Goal: Task Accomplishment & Management: Use online tool/utility

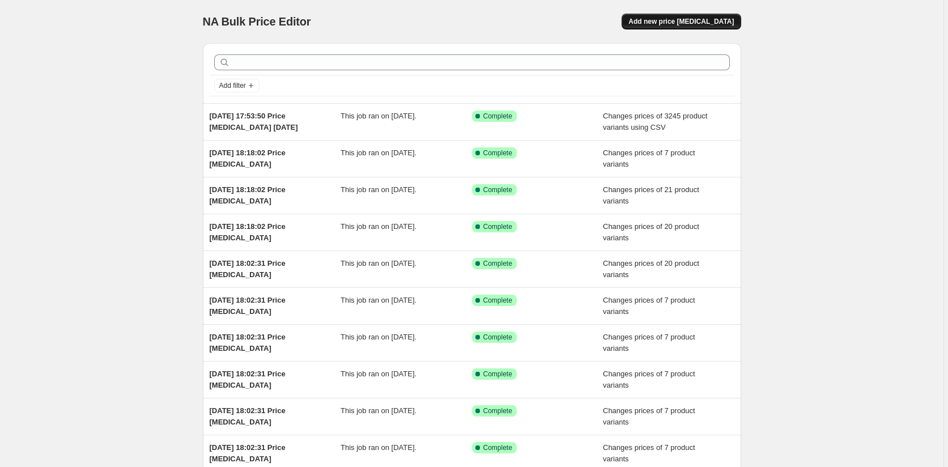
click at [703, 22] on span "Add new price [MEDICAL_DATA]" at bounding box center [681, 21] width 105 height 9
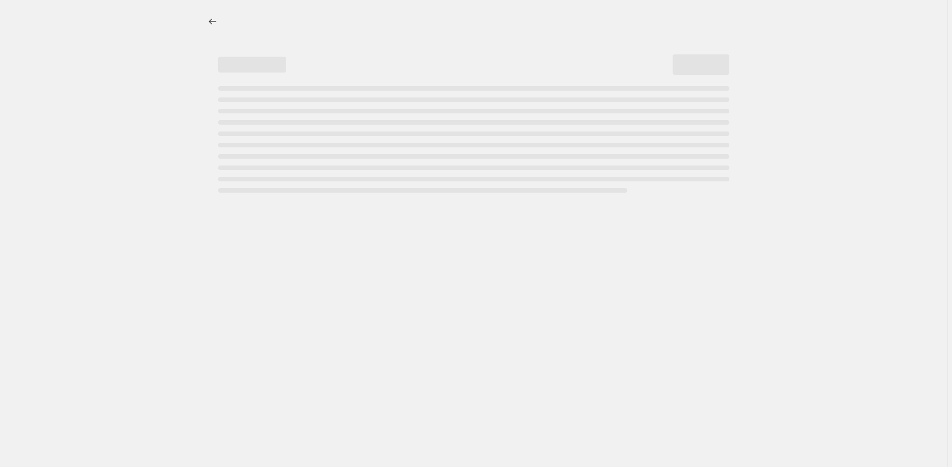
select select "percentage"
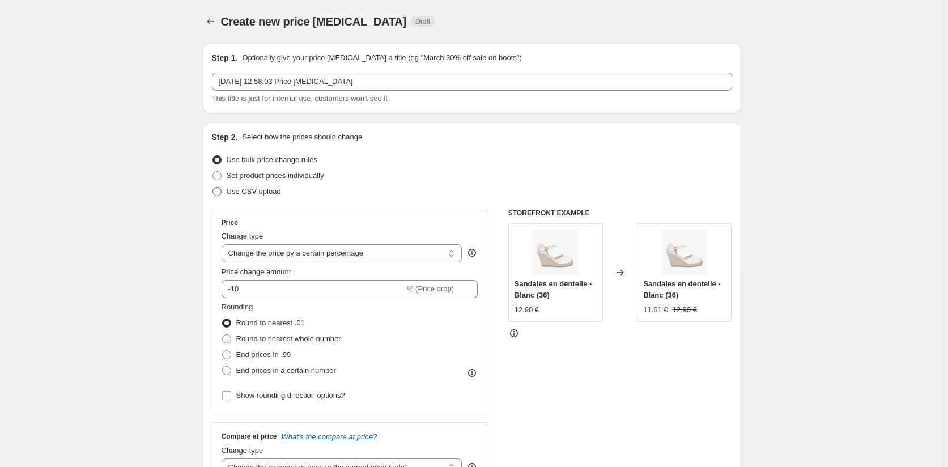
click at [216, 193] on span at bounding box center [217, 191] width 9 height 9
click at [213, 188] on input "Use CSV upload" at bounding box center [213, 187] width 1 height 1
radio input "true"
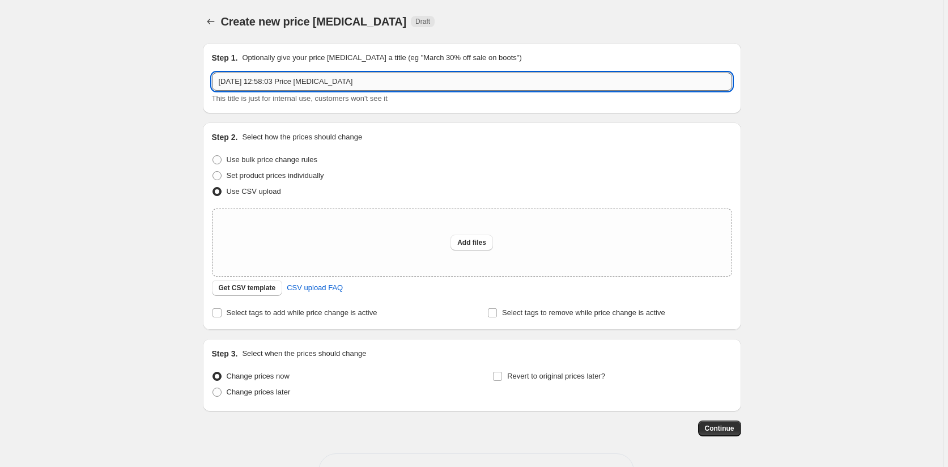
click at [367, 81] on input "[DATE] 12:58:03 Price [MEDICAL_DATA]" at bounding box center [472, 82] width 520 height 18
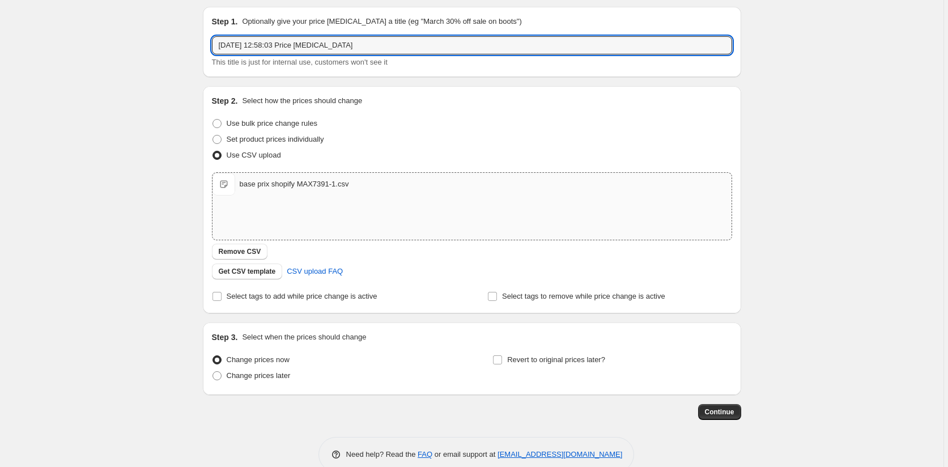
scroll to position [57, 0]
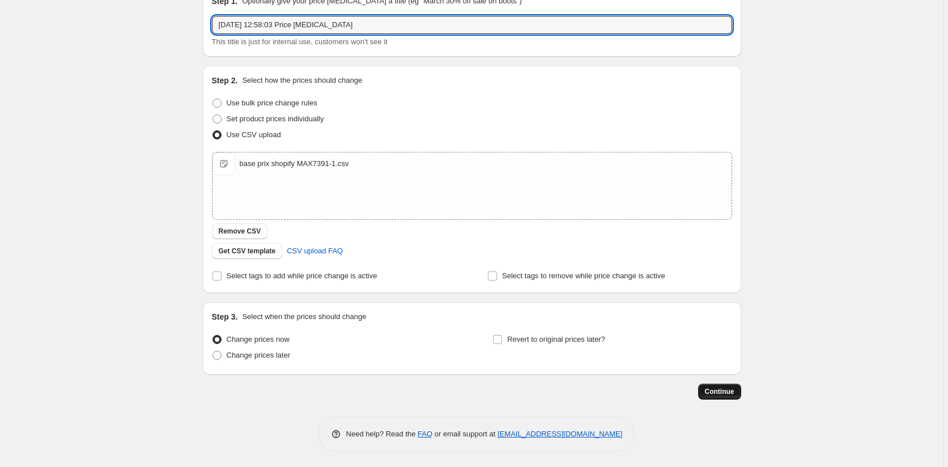
click at [719, 393] on span "Continue" at bounding box center [719, 391] width 29 height 9
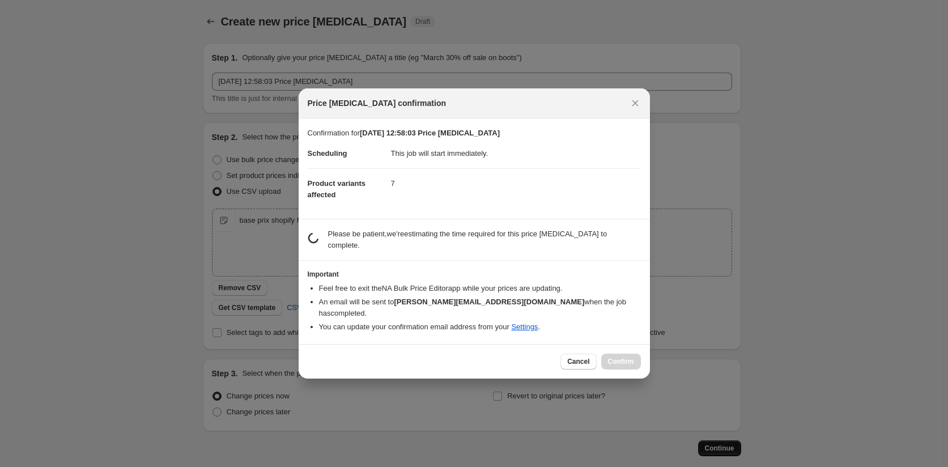
scroll to position [0, 0]
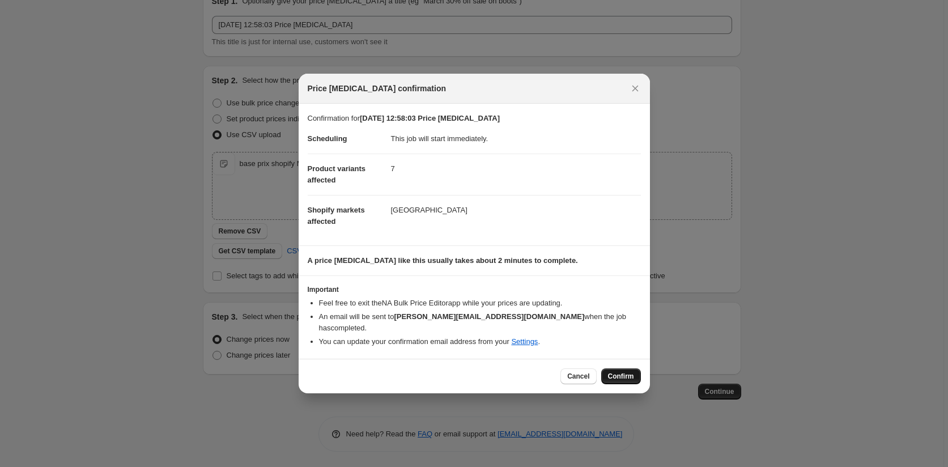
click at [629, 372] on span "Confirm" at bounding box center [621, 376] width 26 height 9
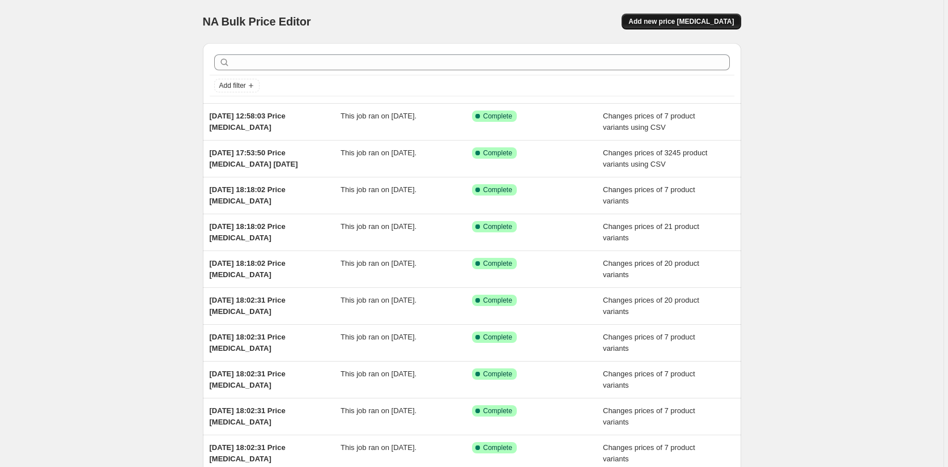
click at [692, 15] on button "Add new price [MEDICAL_DATA]" at bounding box center [681, 22] width 119 height 16
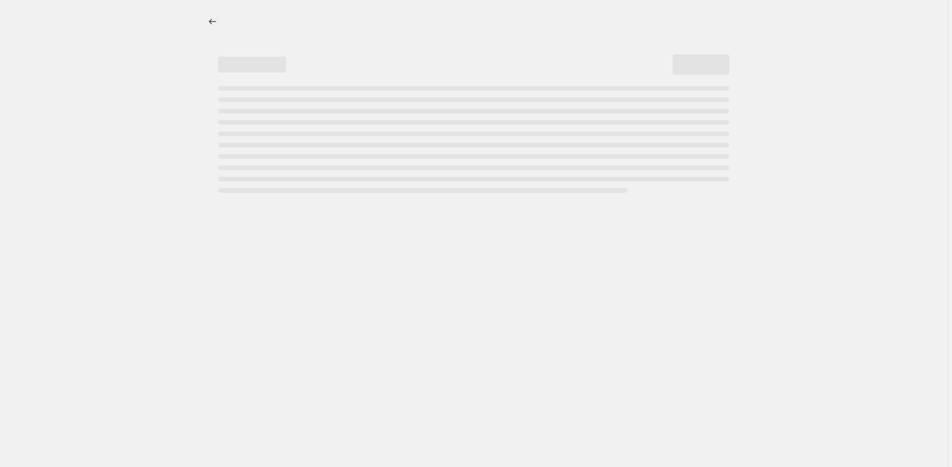
select select "percentage"
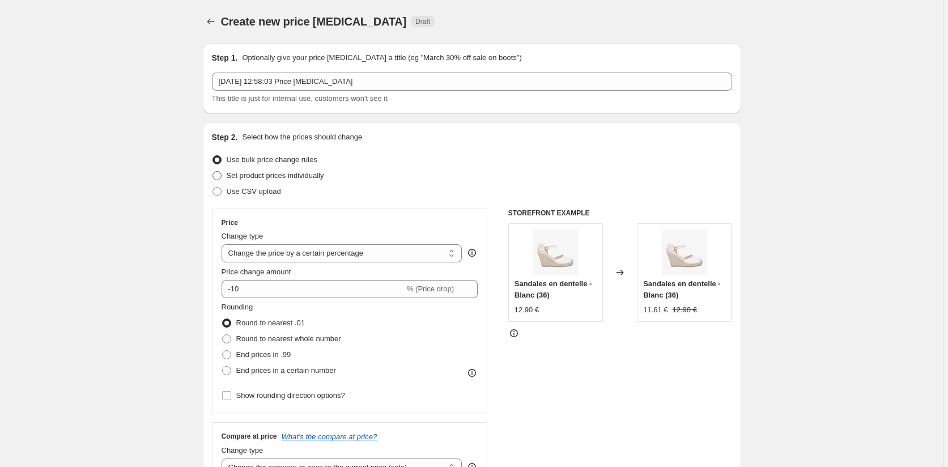
click at [218, 175] on span at bounding box center [217, 175] width 9 height 9
click at [213, 172] on input "Set product prices individually" at bounding box center [213, 171] width 1 height 1
radio input "true"
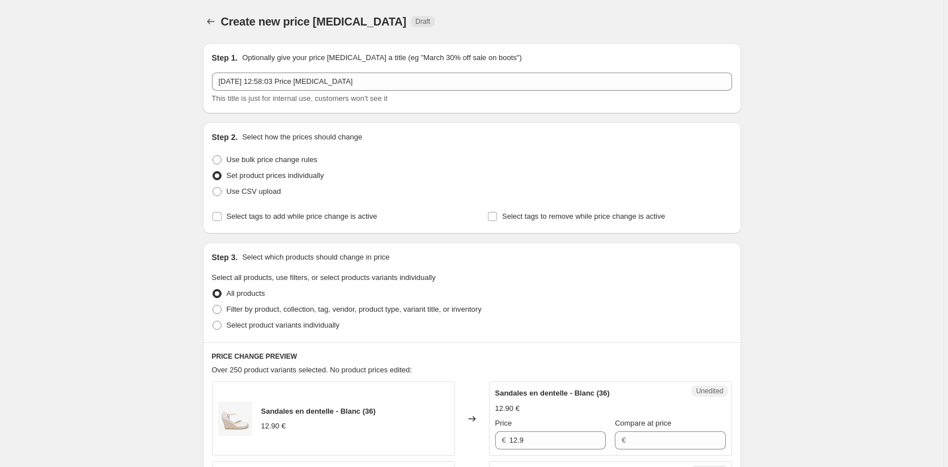
scroll to position [113, 0]
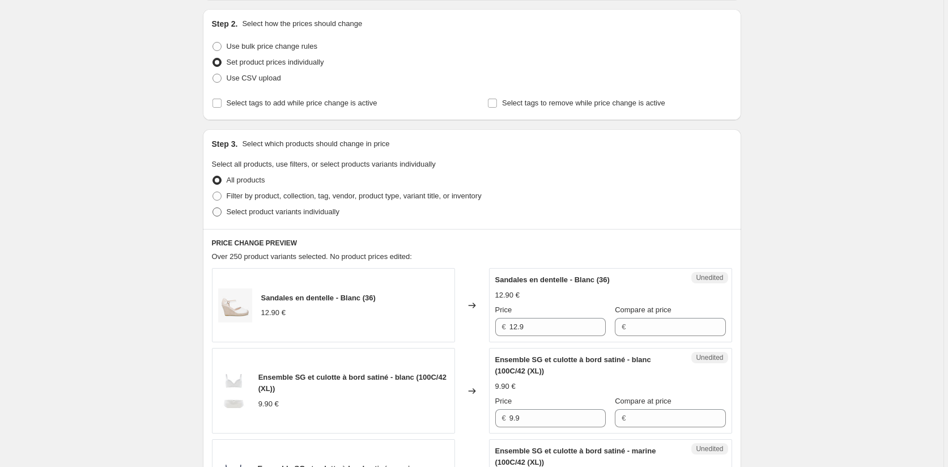
click at [216, 211] on span at bounding box center [217, 211] width 9 height 9
click at [213, 208] on input "Select product variants individually" at bounding box center [213, 207] width 1 height 1
radio input "true"
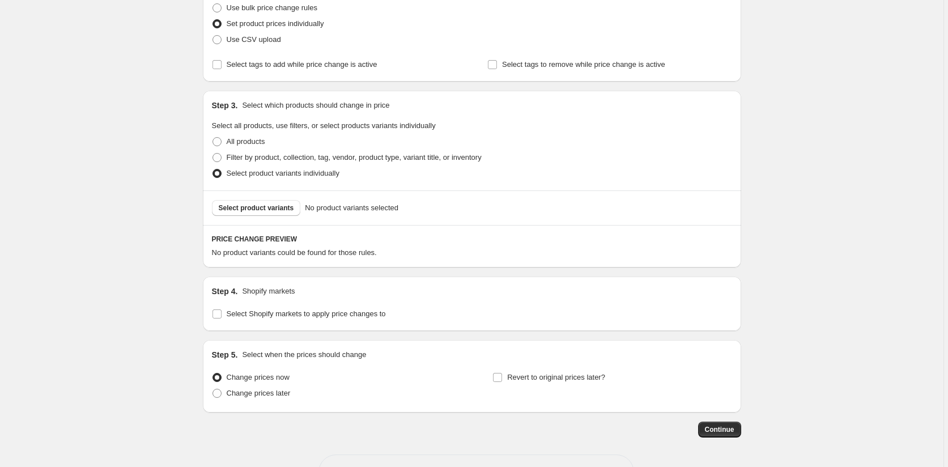
scroll to position [192, 0]
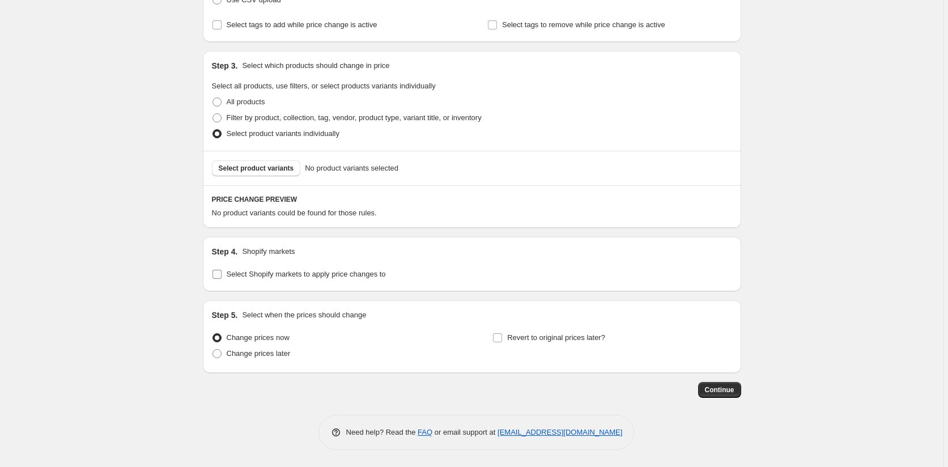
click at [215, 275] on input "Select Shopify markets to apply price changes to" at bounding box center [217, 274] width 9 height 9
checkbox input "true"
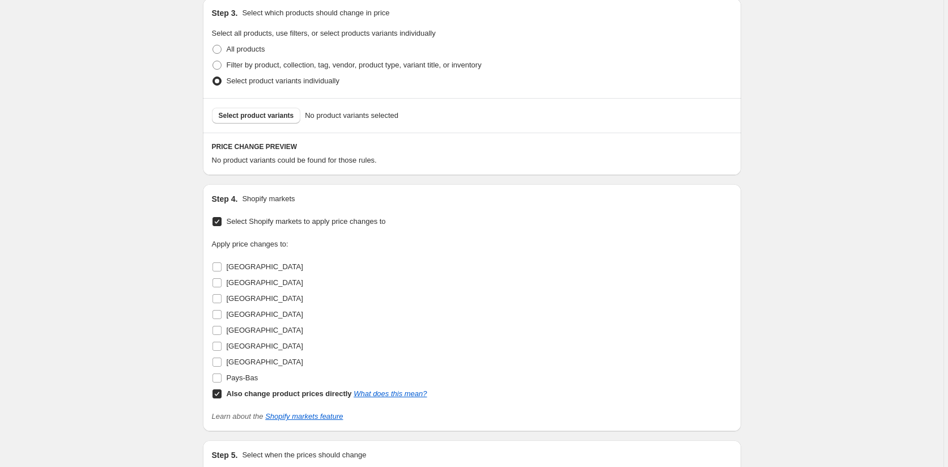
scroll to position [362, 0]
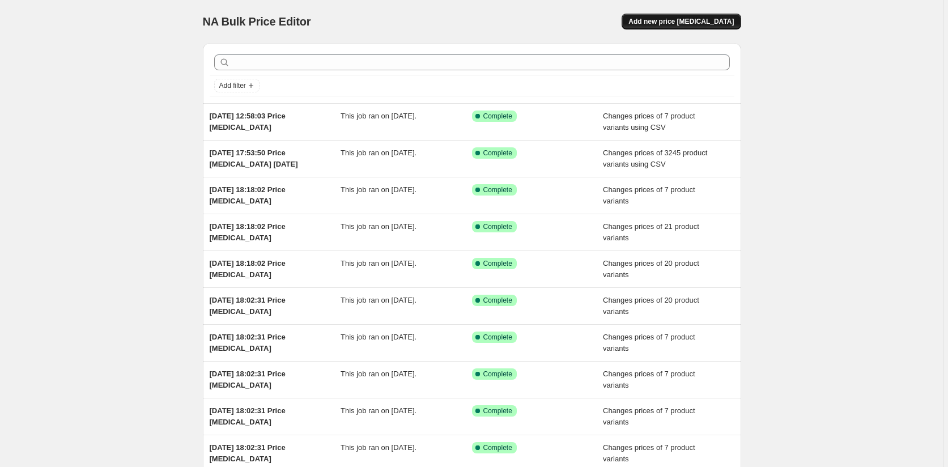
click at [710, 17] on button "Add new price [MEDICAL_DATA]" at bounding box center [681, 22] width 119 height 16
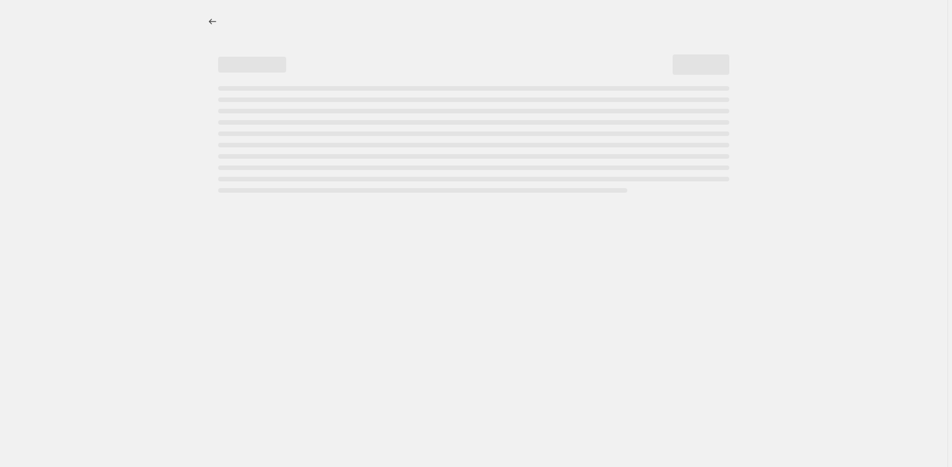
select select "percentage"
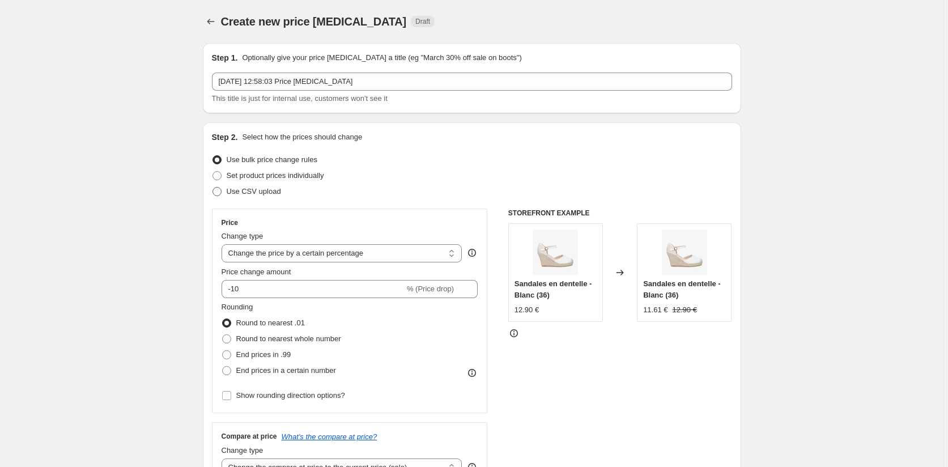
click at [220, 192] on span at bounding box center [217, 191] width 9 height 9
click at [213, 188] on input "Use CSV upload" at bounding box center [213, 187] width 1 height 1
radio input "true"
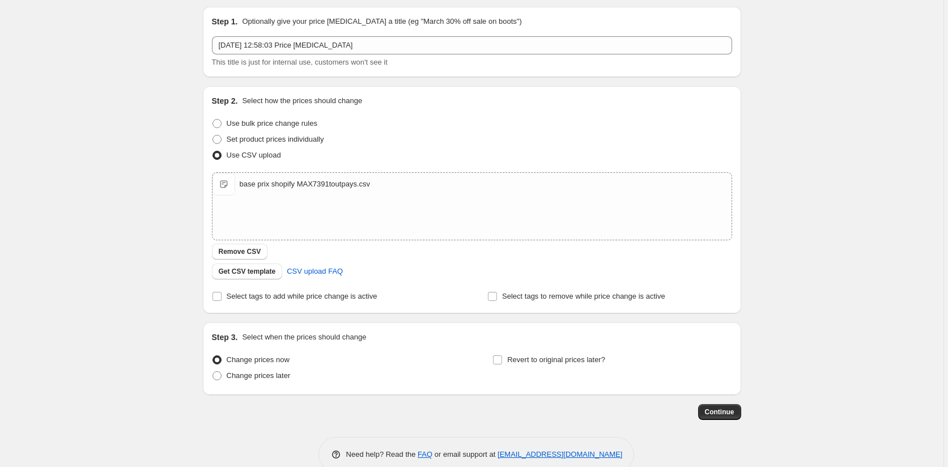
scroll to position [57, 0]
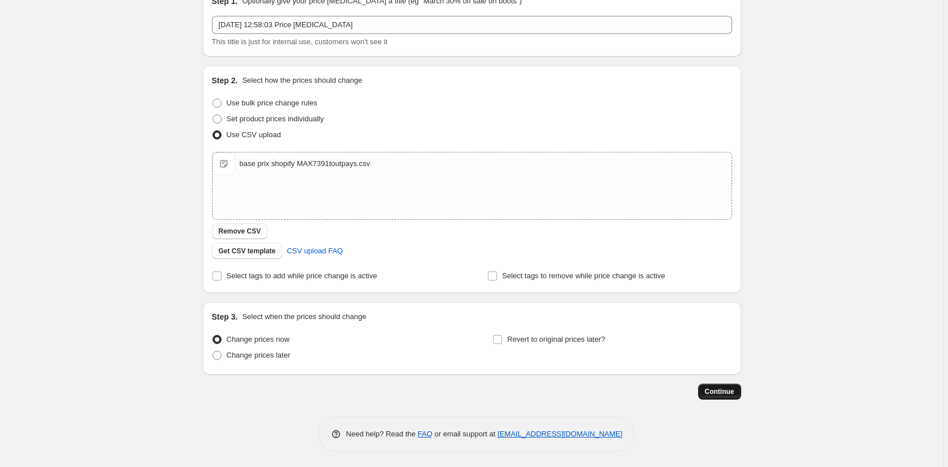
click at [728, 392] on span "Continue" at bounding box center [719, 391] width 29 height 9
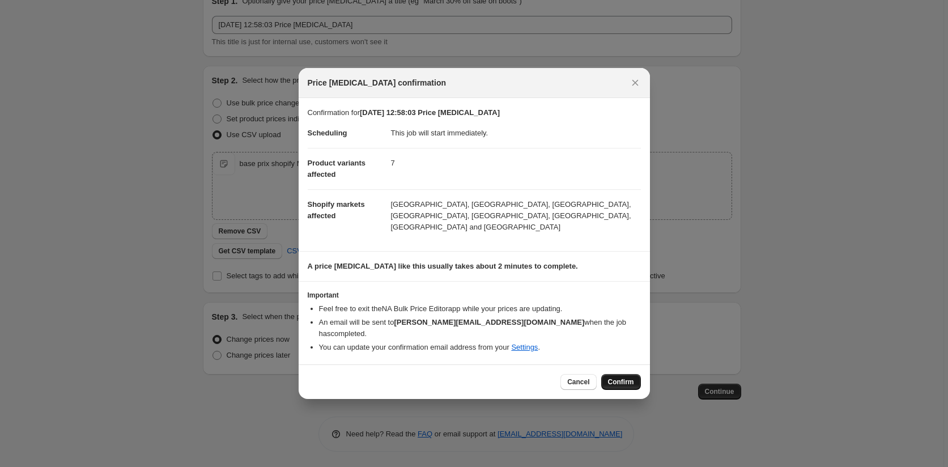
click at [623, 374] on button "Confirm" at bounding box center [621, 382] width 40 height 16
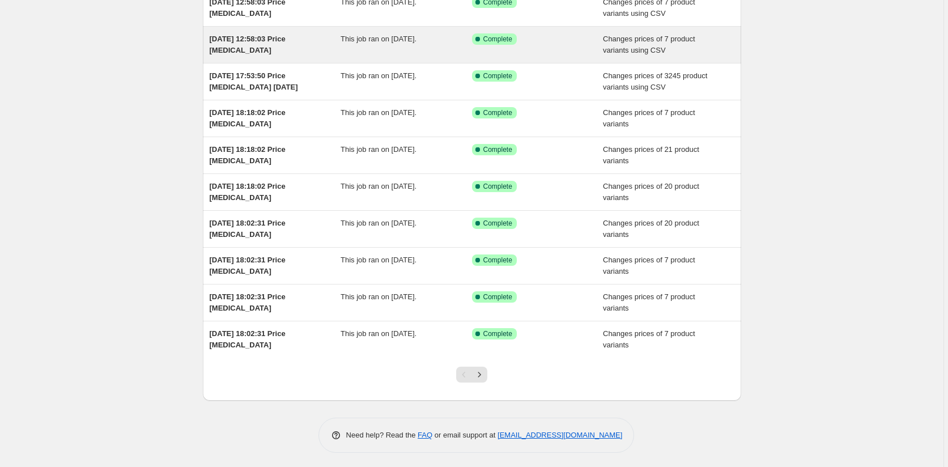
scroll to position [117, 0]
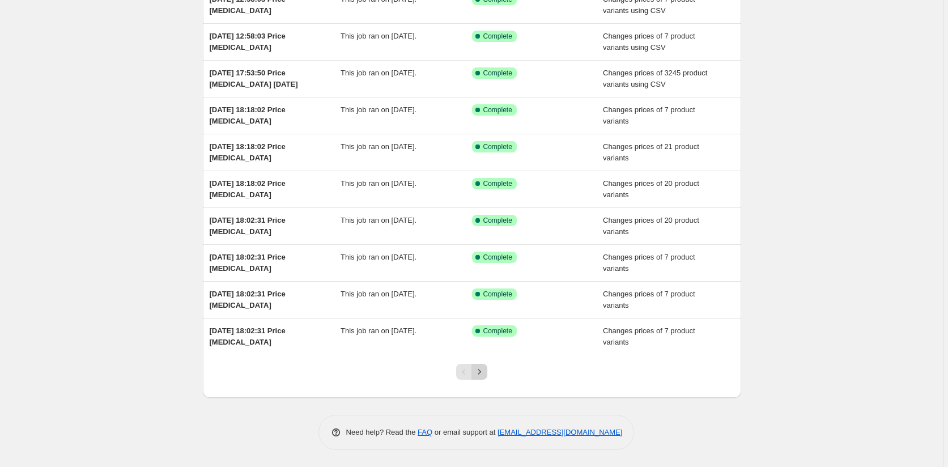
click at [483, 373] on icon "Next" at bounding box center [479, 371] width 11 height 11
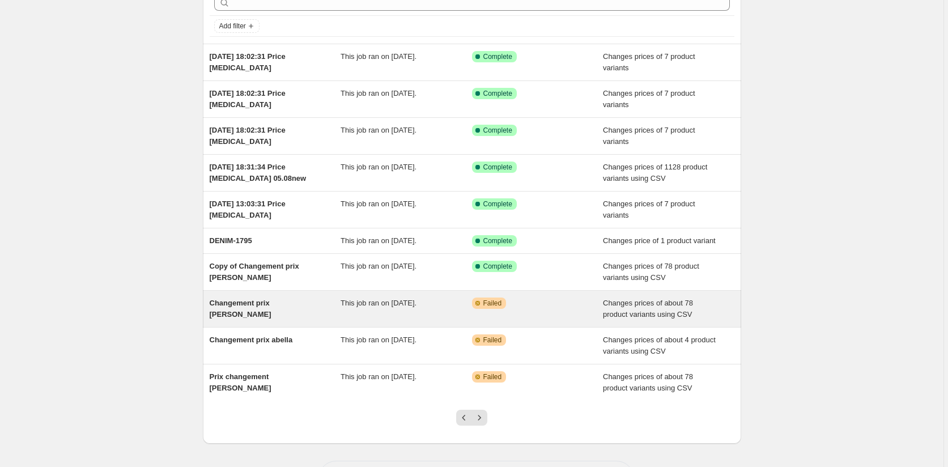
scroll to position [105, 0]
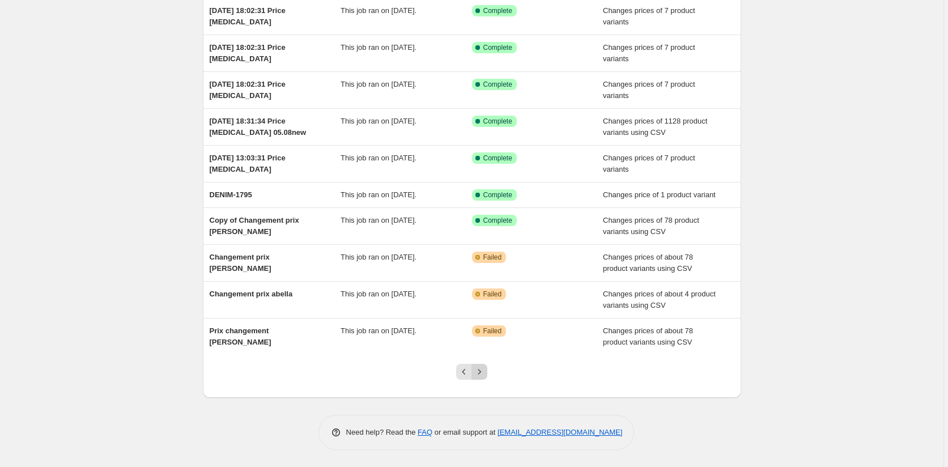
click at [482, 368] on icon "Next" at bounding box center [479, 371] width 11 height 11
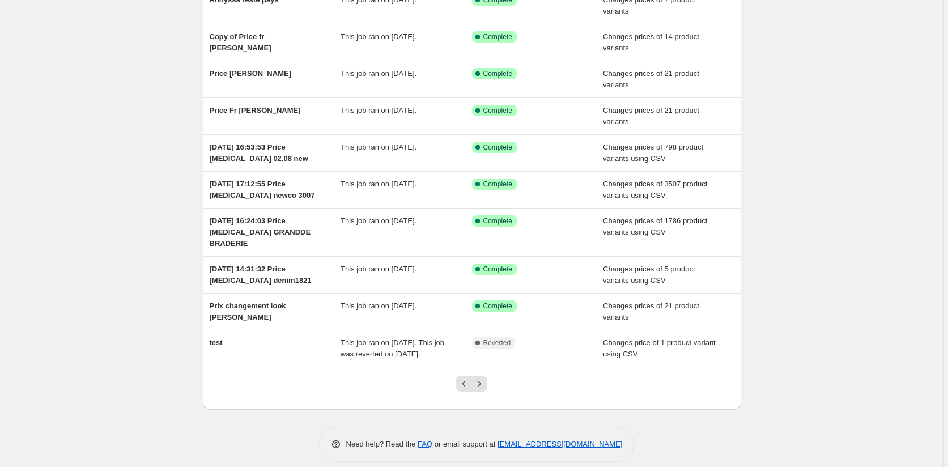
scroll to position [117, 0]
click at [485, 377] on icon "Next" at bounding box center [479, 382] width 11 height 11
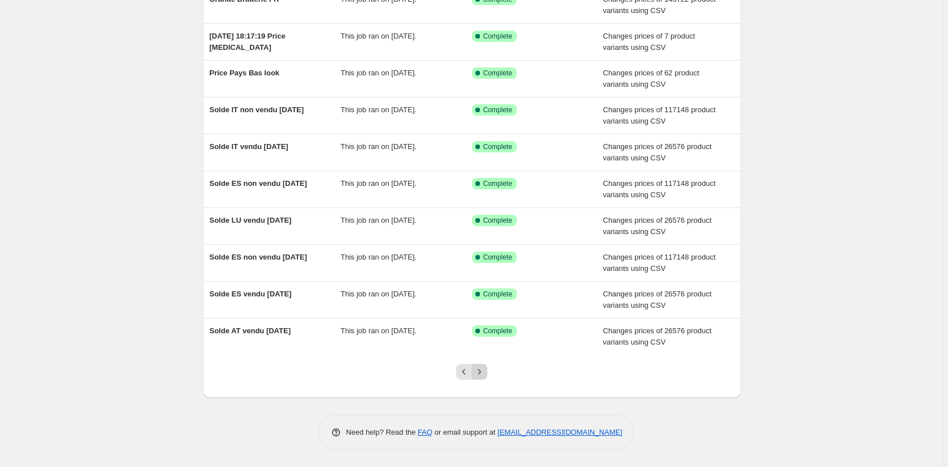
click at [487, 372] on button "Next" at bounding box center [480, 372] width 16 height 16
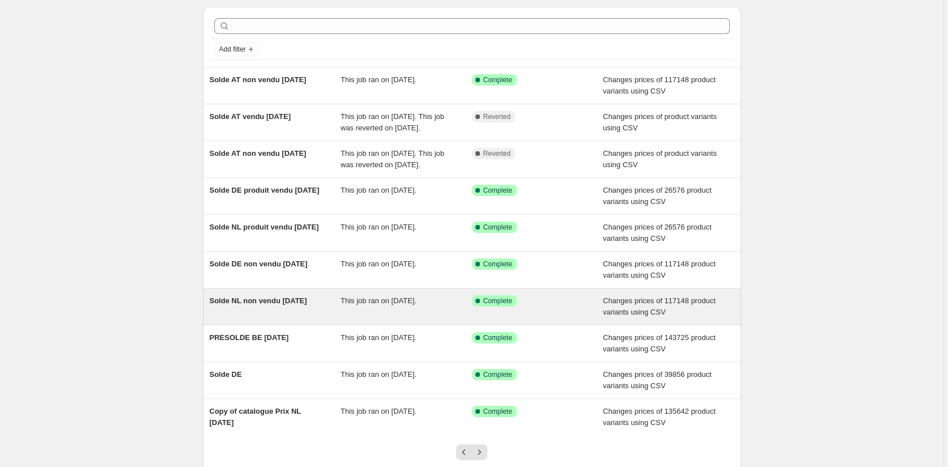
scroll to position [57, 0]
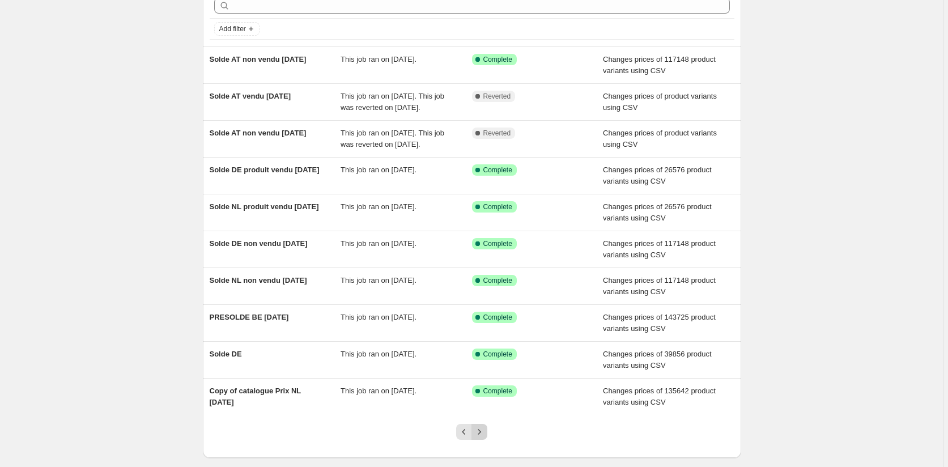
click at [482, 430] on icon "Next" at bounding box center [479, 431] width 11 height 11
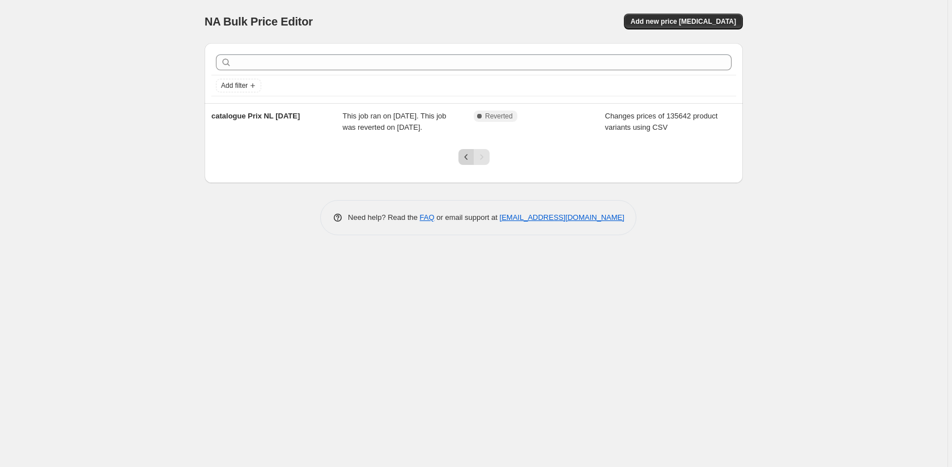
click at [460, 160] on button "Previous" at bounding box center [466, 157] width 16 height 16
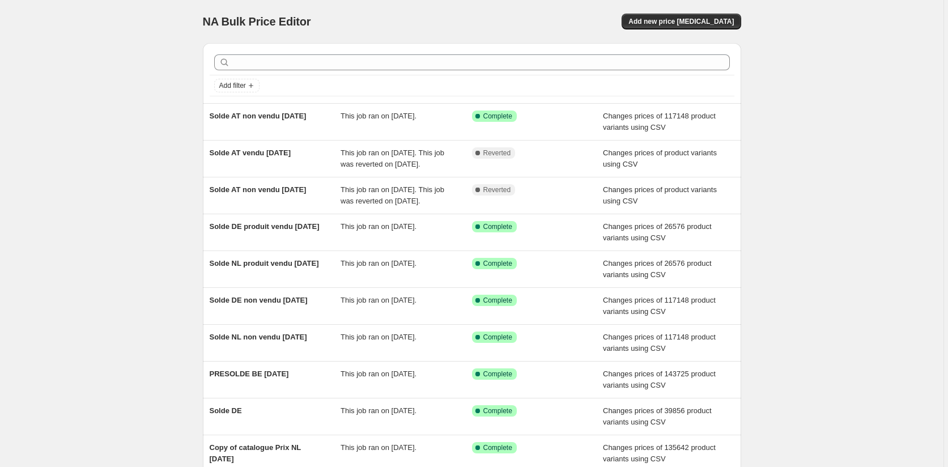
click at [810, 303] on div "NA Bulk Price Editor. This page is ready NA Bulk Price Editor Add new price [ME…" at bounding box center [472, 292] width 944 height 584
